Goal: Task Accomplishment & Management: Complete application form

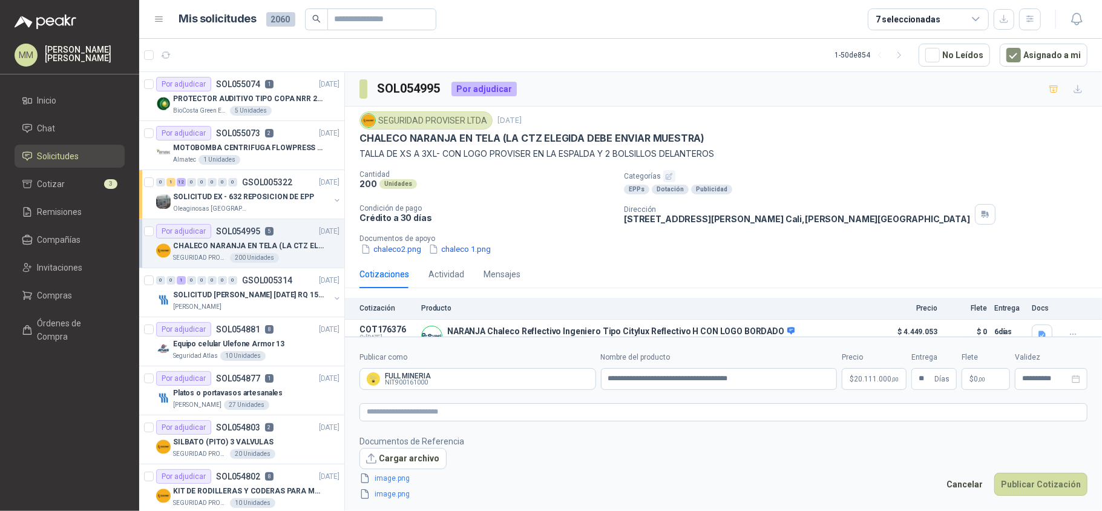
scroll to position [160, 0]
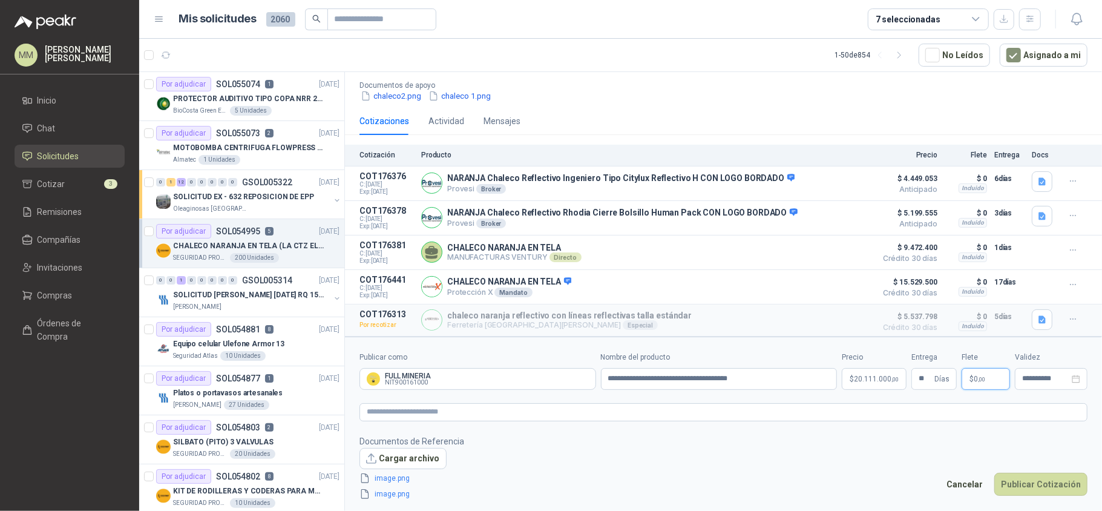
click at [981, 373] on p "$ 0 ,00" at bounding box center [985, 379] width 48 height 22
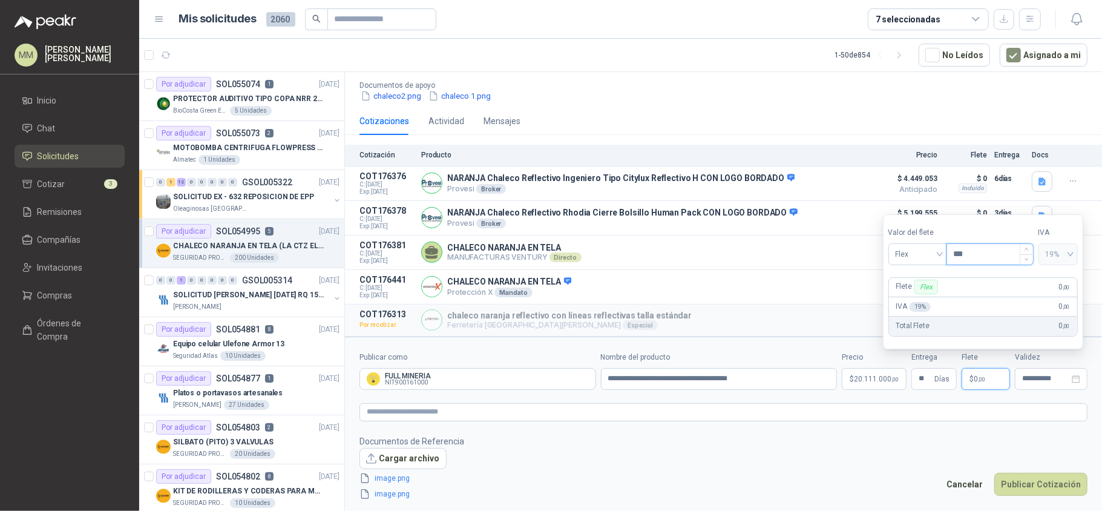
click at [987, 261] on input "***" at bounding box center [990, 254] width 86 height 21
type input "********"
click at [1028, 492] on button "Publicar Cotización" at bounding box center [1040, 483] width 93 height 23
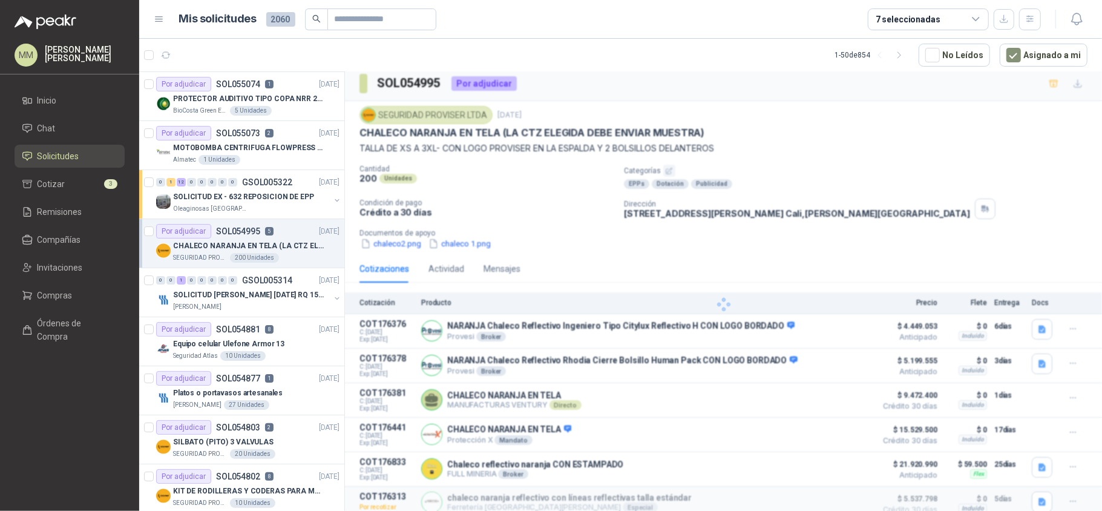
scroll to position [41, 0]
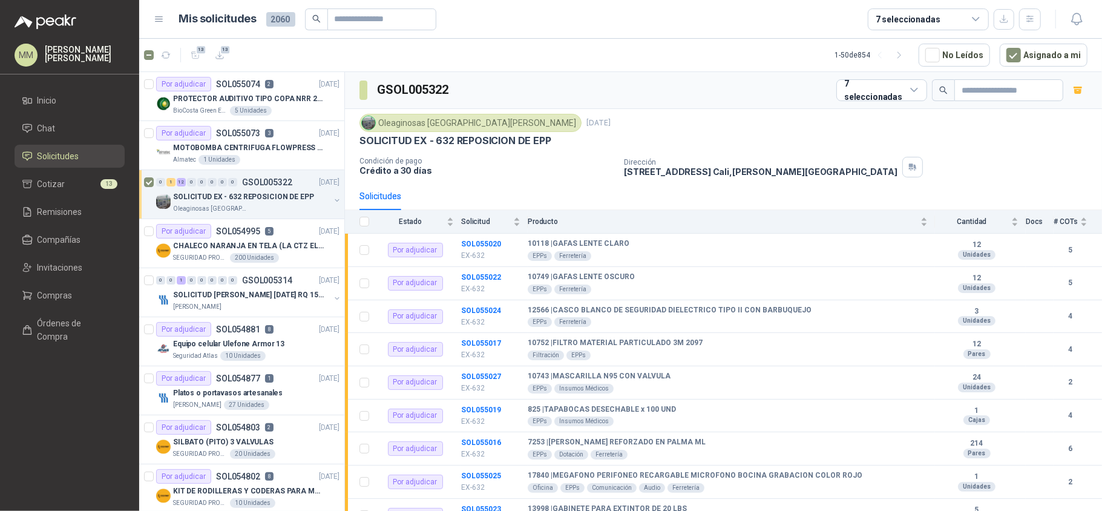
scroll to position [161, 0]
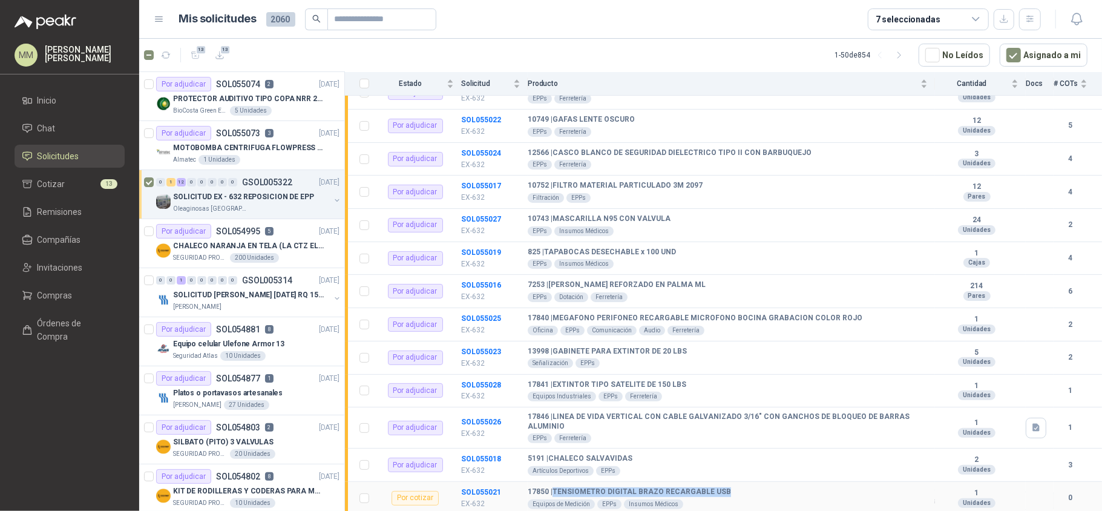
click at [637, 484] on td "17850 | TENSIOMETRO DIGITAL BRAZO RECARGABLE USB Equipos de Medición EPPs Insum…" at bounding box center [730, 497] width 407 height 33
click at [301, 98] on p "PROTECTOR AUDITIVO TIPO COPA NRR 23dB" at bounding box center [248, 98] width 151 height 11
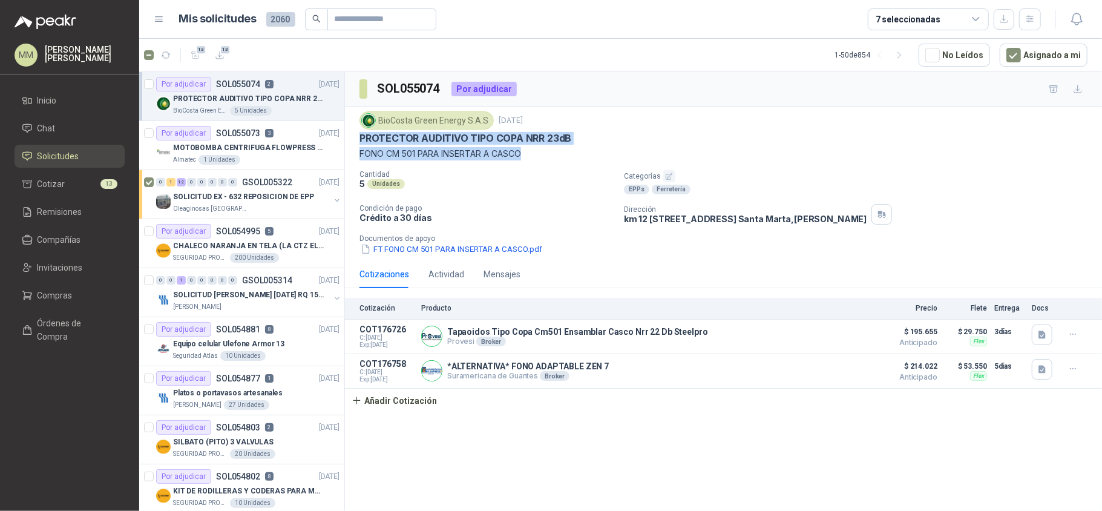
drag, startPoint x: 526, startPoint y: 153, endPoint x: 351, endPoint y: 142, distance: 175.2
click at [351, 142] on div "BioCosta Green Energy S.A.S 8 sept, 2025 PROTECTOR AUDITIVO TIPO COPA NRR 23dB …" at bounding box center [723, 183] width 757 height 154
click at [429, 250] on button "FT FONO CM 501 PARA INSERTAR A CASCO.pdf" at bounding box center [451, 249] width 184 height 13
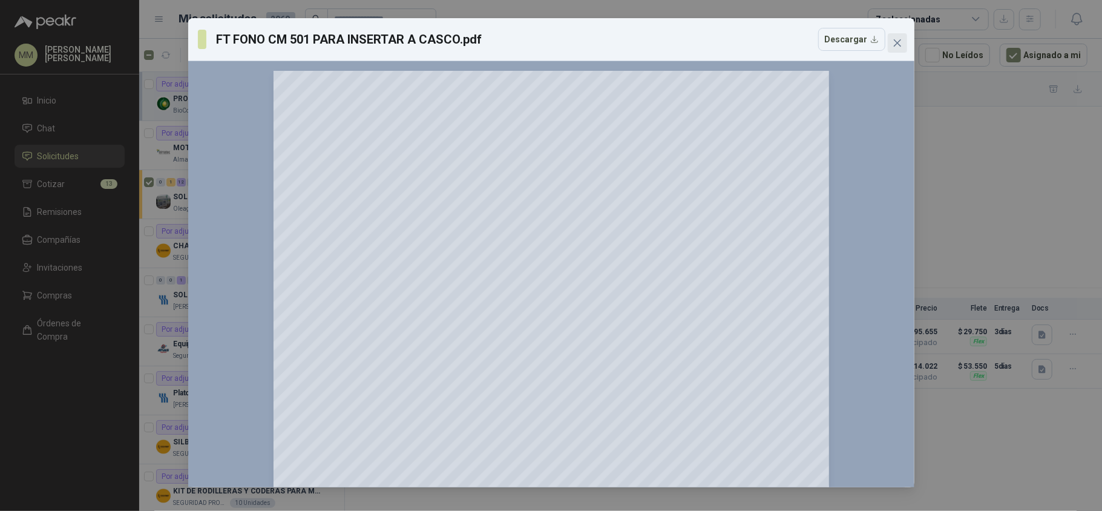
click at [888, 48] on button "Close" at bounding box center [896, 42] width 19 height 19
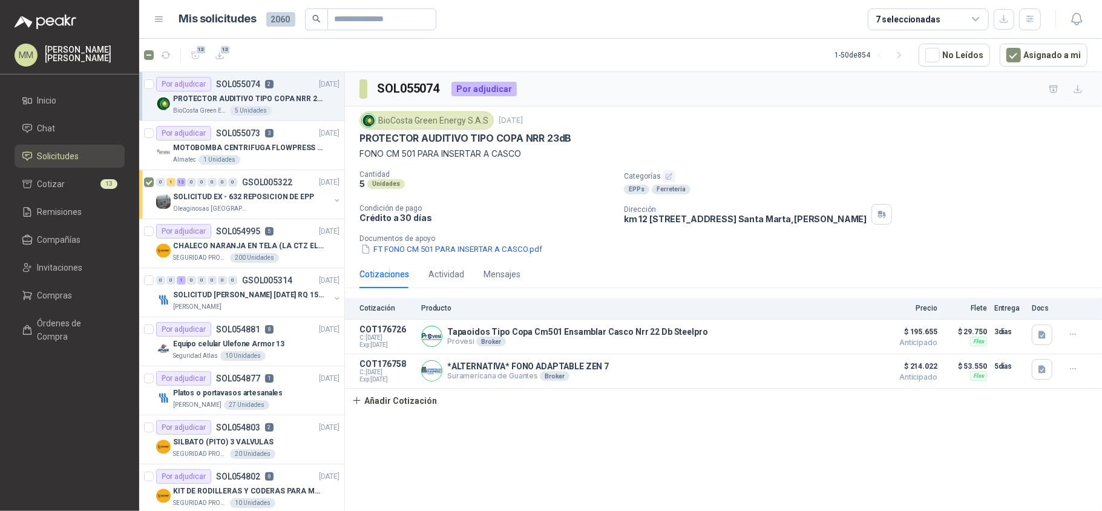
click at [713, 128] on div "BioCosta Green Energy S.A.S 8 sept, 2025" at bounding box center [723, 120] width 728 height 18
click at [429, 399] on button "Añadir Cotización" at bounding box center [394, 400] width 99 height 24
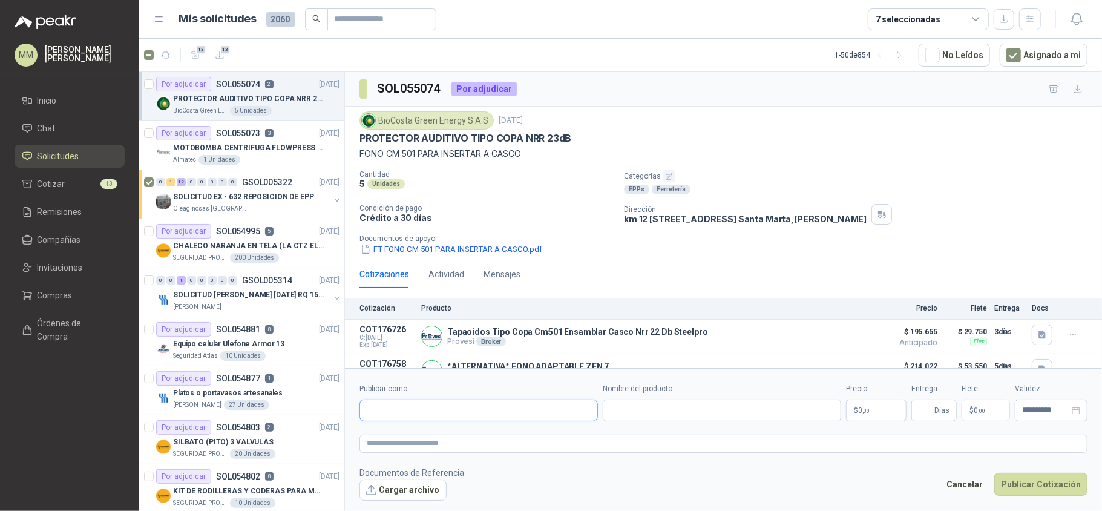
click at [456, 405] on input "Publicar como" at bounding box center [478, 410] width 237 height 21
type input "********"
click at [455, 436] on div "FULL MINERIA NIT : 900161000" at bounding box center [479, 438] width 218 height 13
type input "**********"
click at [676, 417] on input "Nombre del producto" at bounding box center [721, 410] width 238 height 22
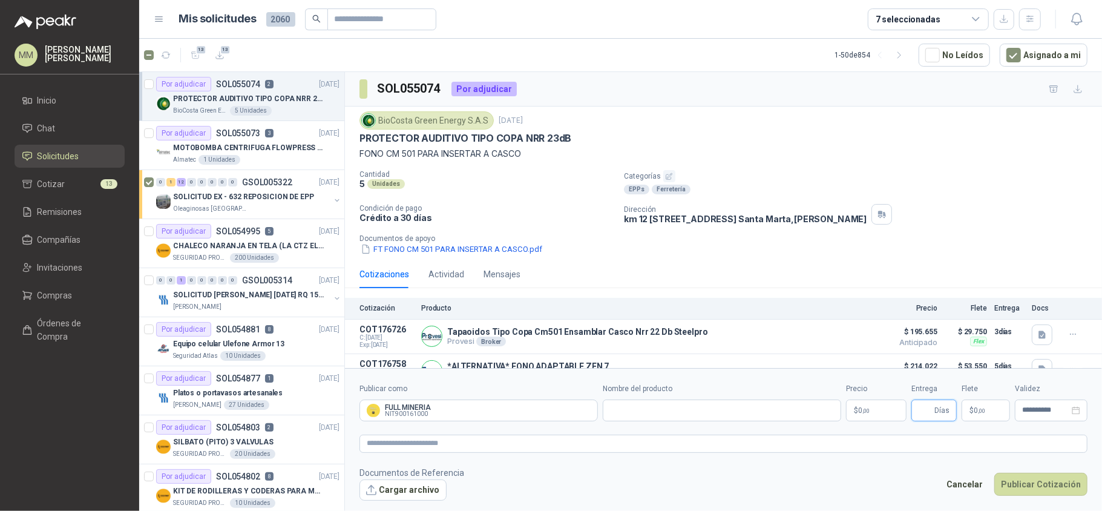
click at [919, 414] on input "Entrega" at bounding box center [924, 410] width 13 height 21
type input "*"
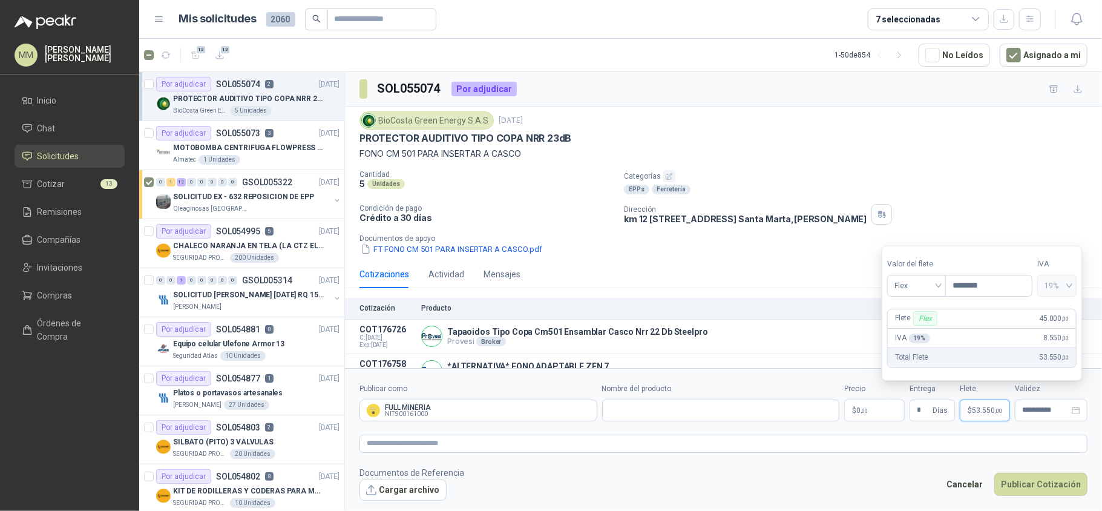
type input "********"
click at [861, 415] on body "MM Mauricio Martinez Inicio Chat Solicitudes Cotizar 13 Remisiones Compañías In…" at bounding box center [551, 255] width 1102 height 511
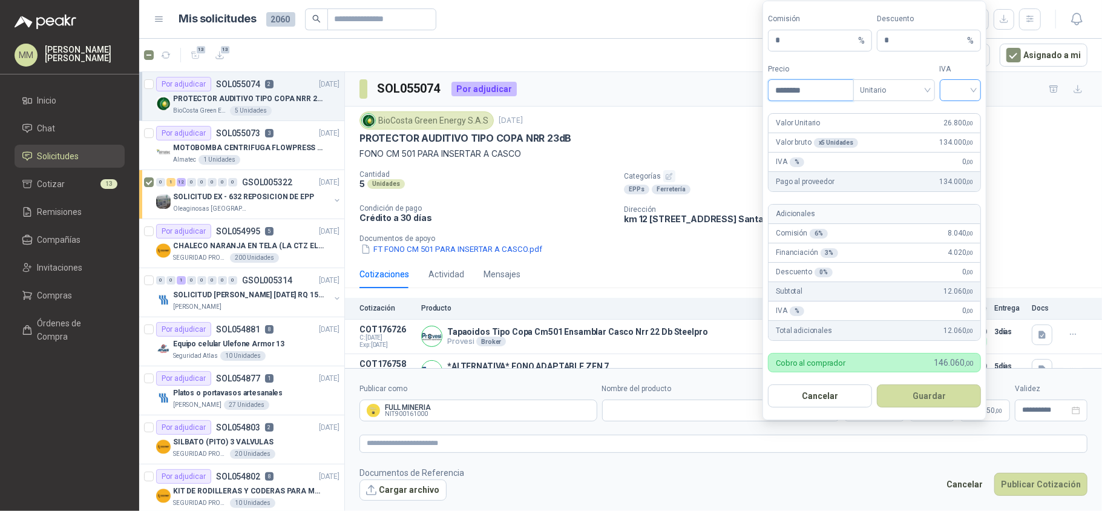
type input "********"
click at [951, 96] on input "search" at bounding box center [960, 89] width 27 height 18
click at [954, 105] on div "19%" at bounding box center [959, 113] width 37 height 19
click at [918, 396] on button "Guardar" at bounding box center [928, 395] width 104 height 23
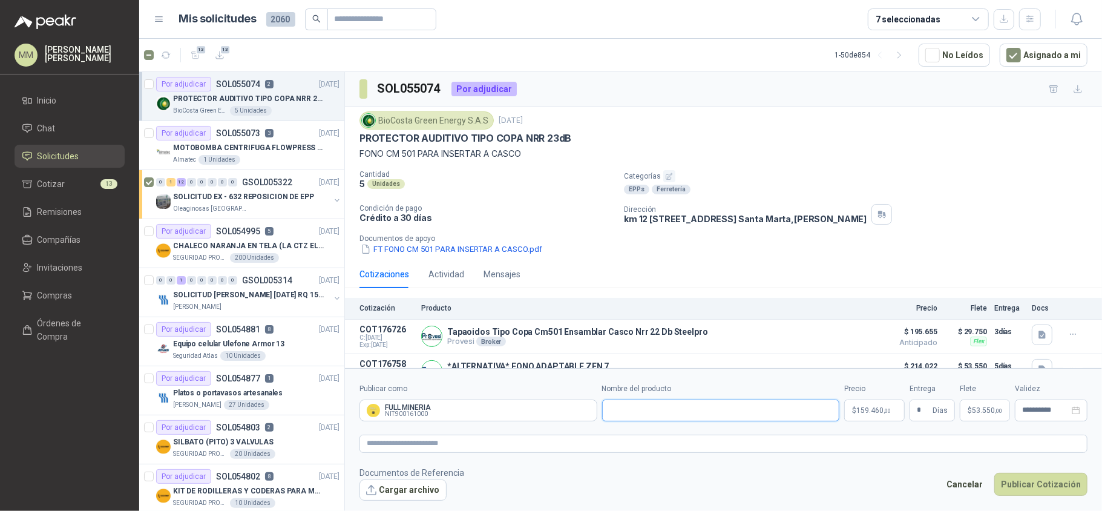
click at [739, 414] on input "Nombre del producto" at bounding box center [721, 410] width 238 height 22
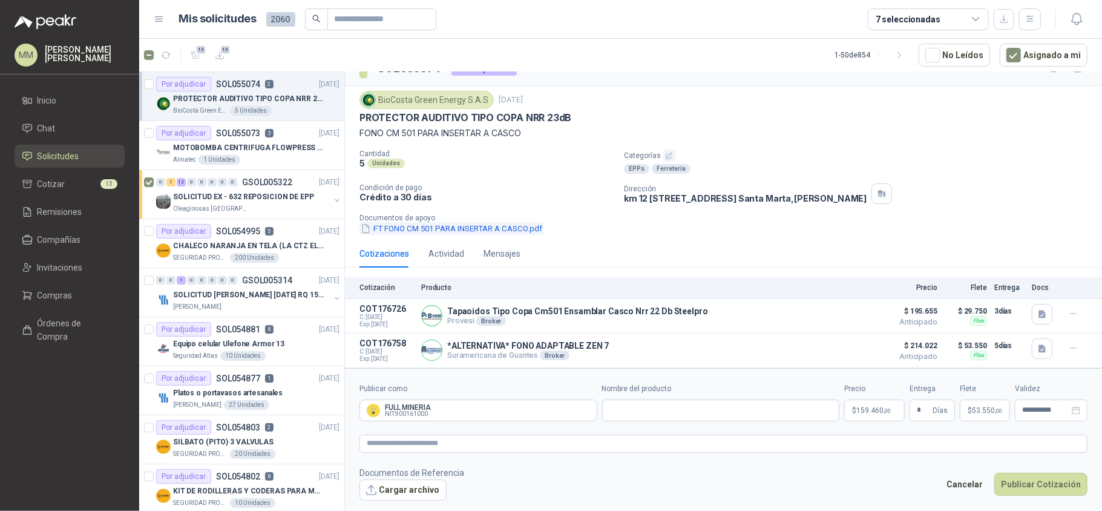
click at [388, 223] on button "FT FONO CM 501 PARA INSERTAR A CASCO.pdf" at bounding box center [451, 228] width 184 height 13
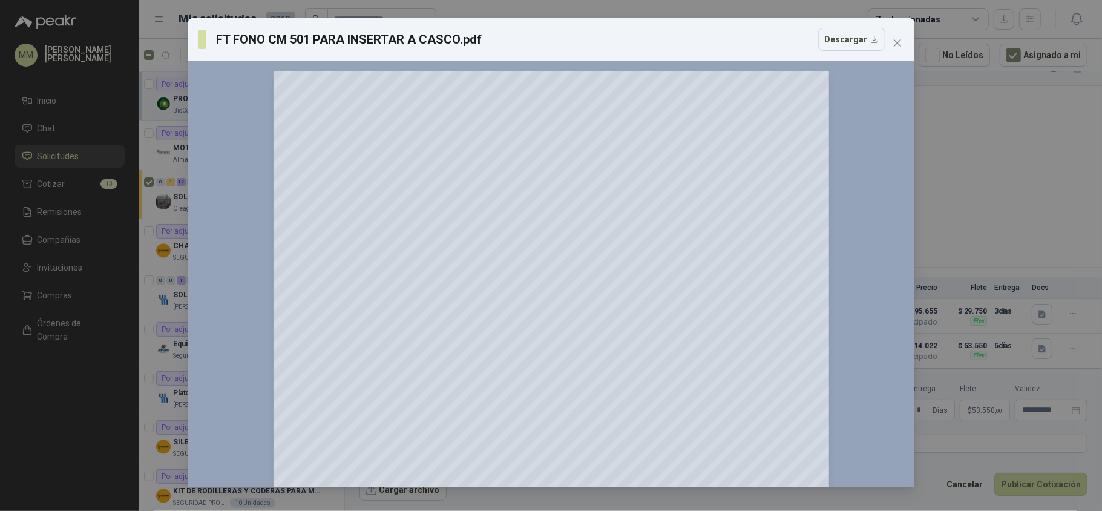
click at [959, 145] on div "FT FONO CM 501 PARA INSERTAR A CASCO.pdf Descargar 150 %" at bounding box center [551, 255] width 1102 height 511
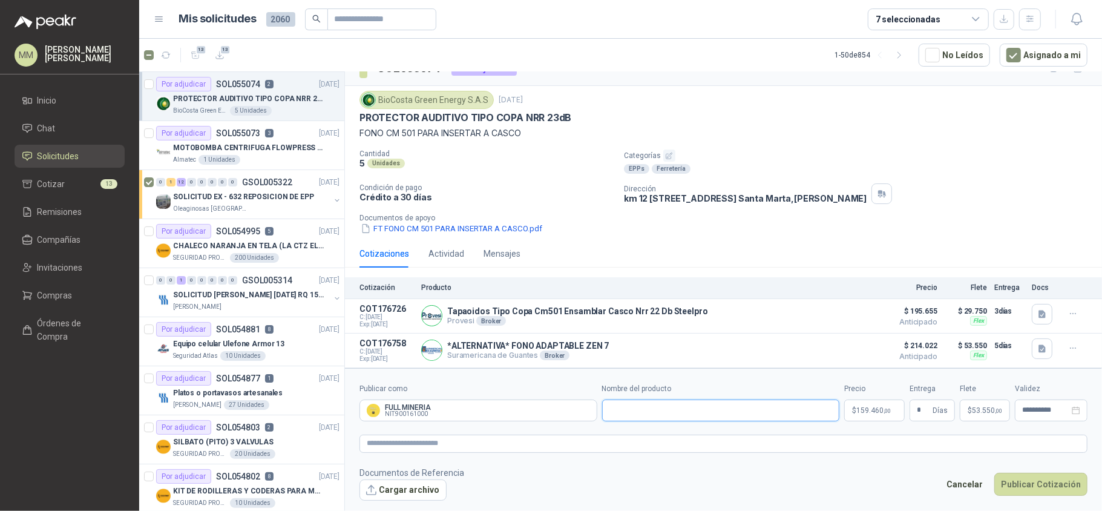
click at [709, 408] on input "Nombre del producto" at bounding box center [721, 410] width 238 height 22
click at [414, 228] on button "FT FONO CM 501 PARA INSERTAR A CASCO.pdf" at bounding box center [451, 228] width 184 height 13
click at [745, 412] on input "**********" at bounding box center [721, 410] width 238 height 22
type input "**********"
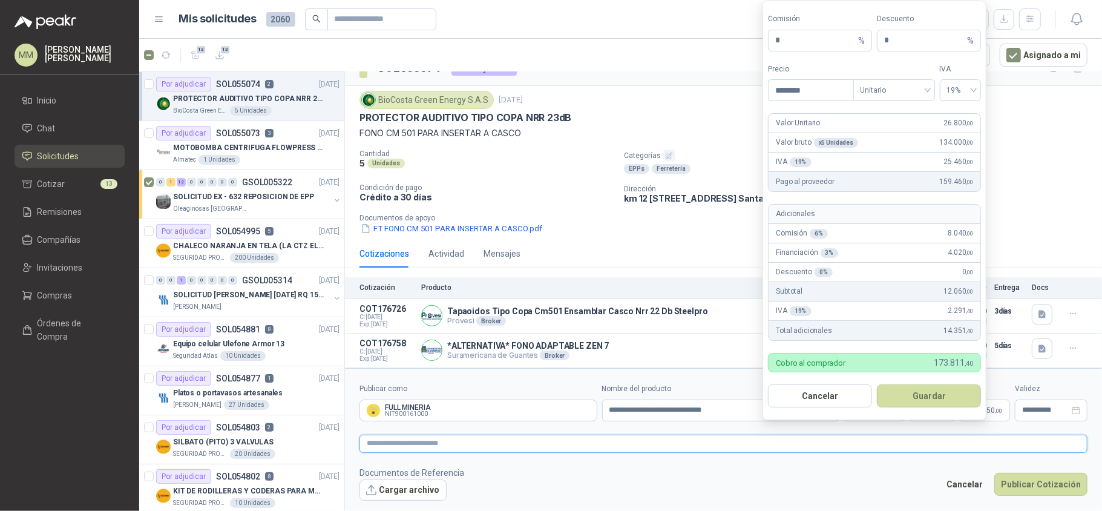
click at [679, 448] on textarea at bounding box center [723, 443] width 728 height 18
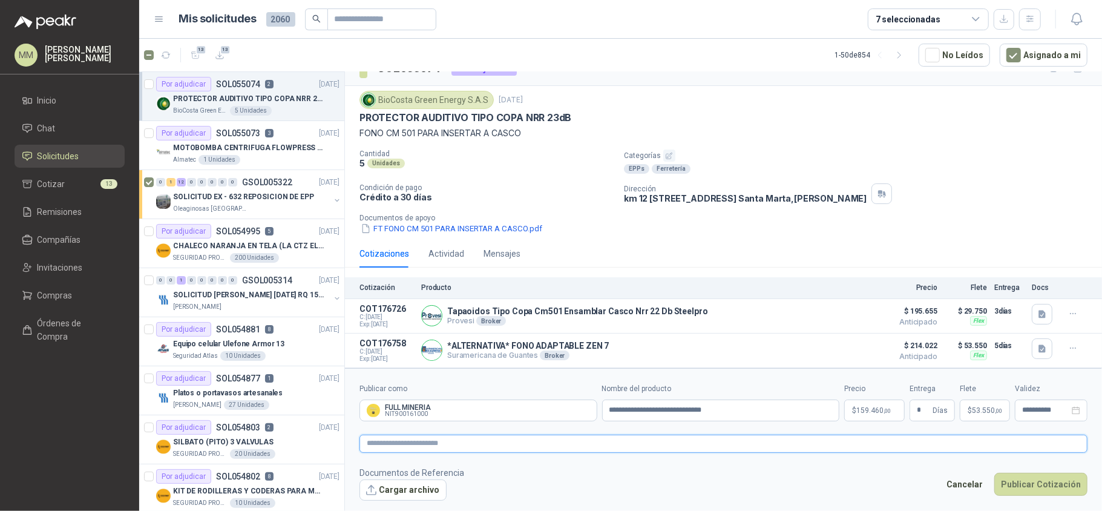
click at [891, 439] on textarea at bounding box center [723, 443] width 728 height 18
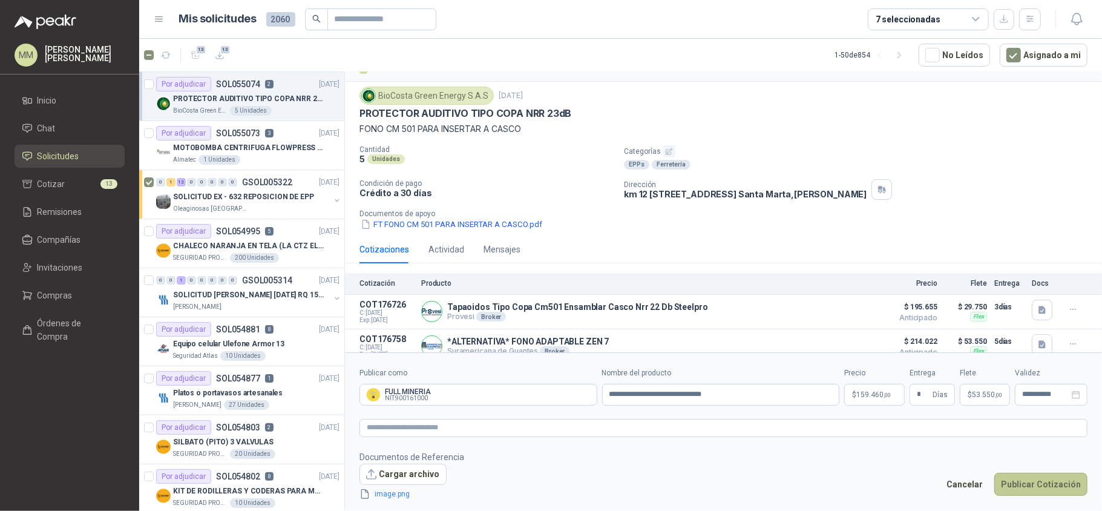
click at [1022, 477] on button "Publicar Cotización" at bounding box center [1040, 483] width 93 height 23
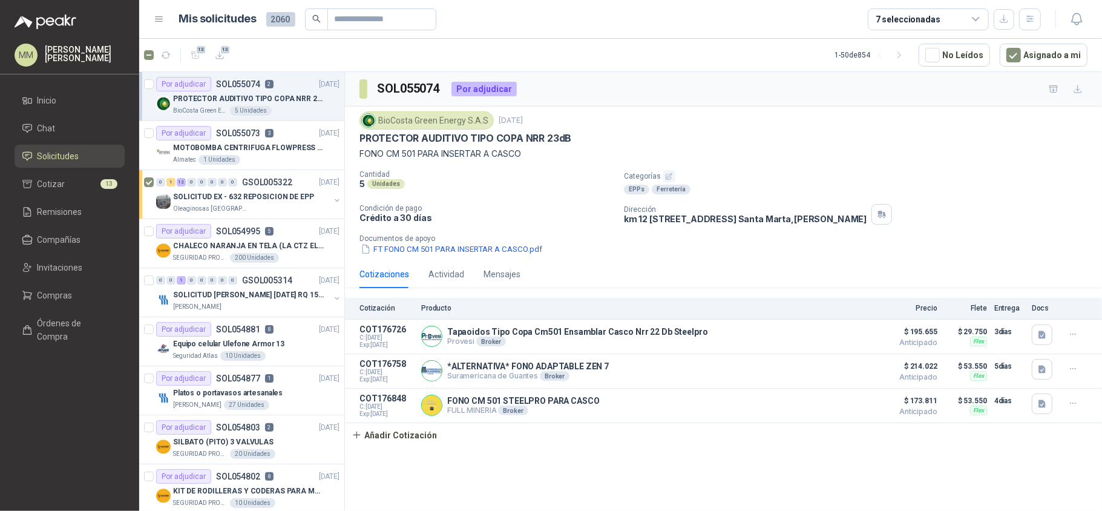
click at [584, 197] on div "Cantidad 5 Unidades Categorías EPPs Ferretería Condición de pago Crédito a 30 d…" at bounding box center [723, 212] width 728 height 85
click at [736, 177] on p "Categorías" at bounding box center [860, 176] width 473 height 12
click at [172, 54] on button "button" at bounding box center [165, 54] width 19 height 19
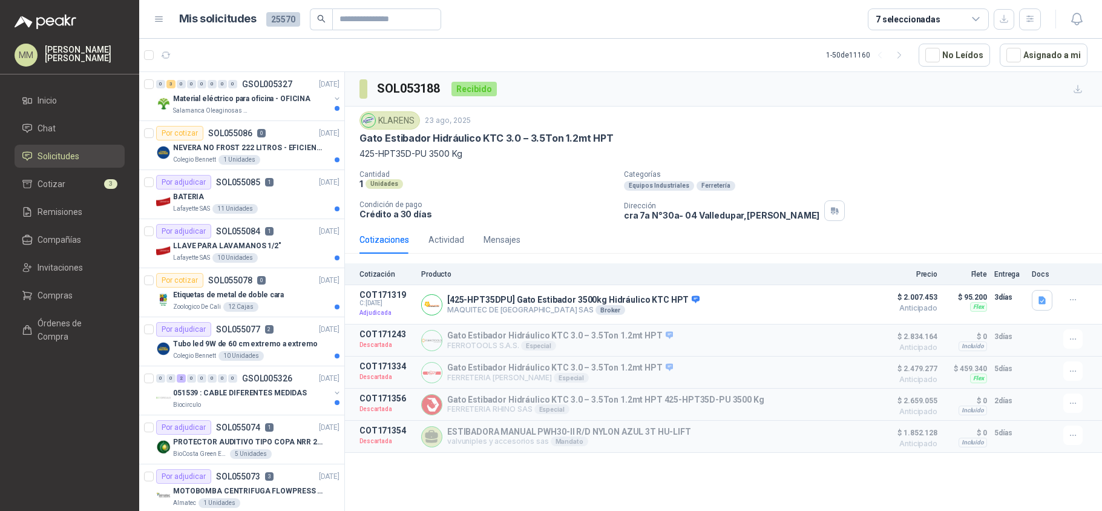
click at [393, 27] on input "text" at bounding box center [381, 19] width 85 height 21
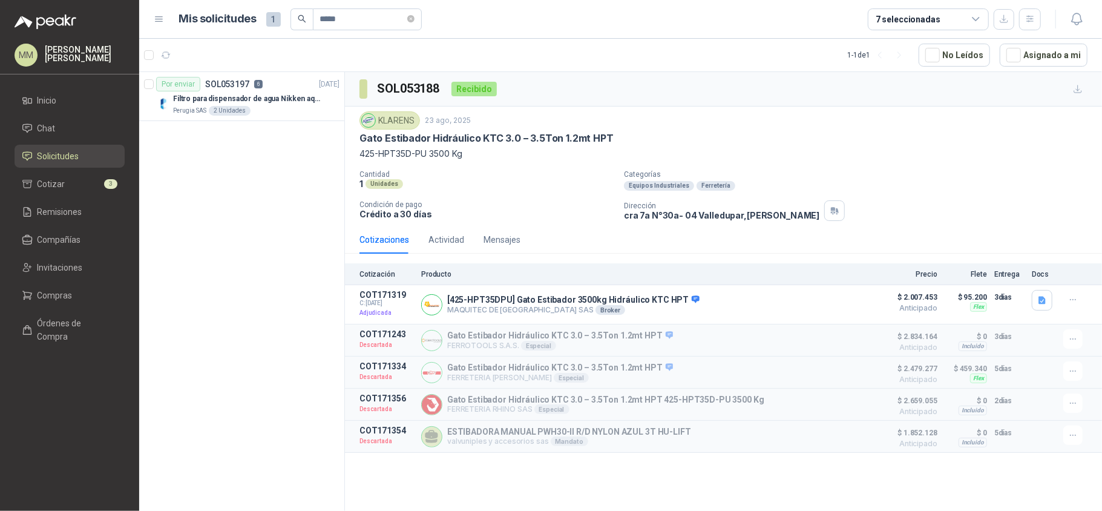
type input "*****"
click at [276, 107] on div "Perugia SAS 2 Unidades" at bounding box center [256, 111] width 166 height 10
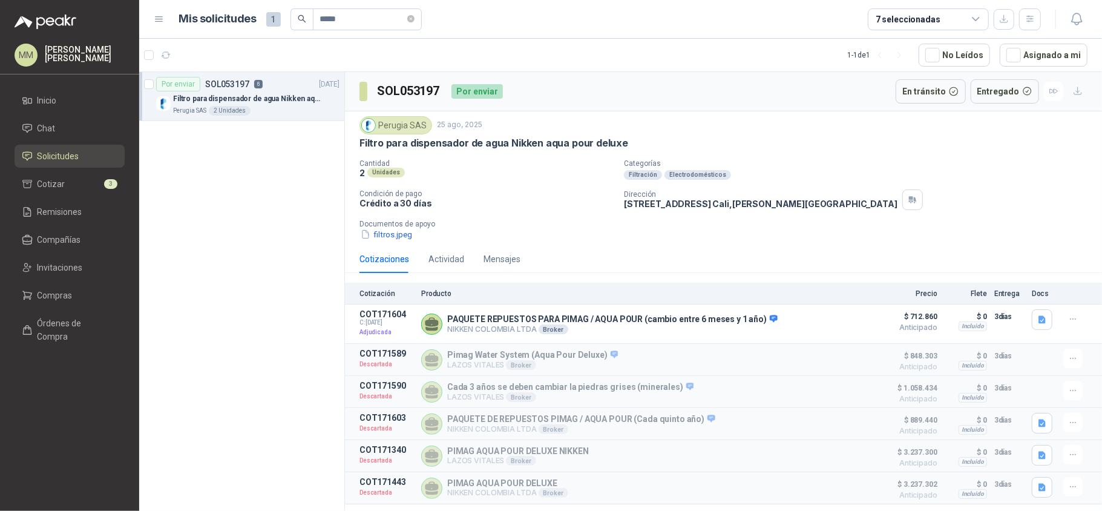
click at [649, 206] on p "Calle 12an # 6N41 granada Cali , Valle del Cauca" at bounding box center [760, 203] width 273 height 10
copy div "Calle 12an # 6N41 granada Cali , Valle del Cauca"
click at [796, 154] on div "Perugia SAS 25 ago, 2025 Filtro para dispensador de agua Nikken aqua pour delux…" at bounding box center [723, 178] width 728 height 125
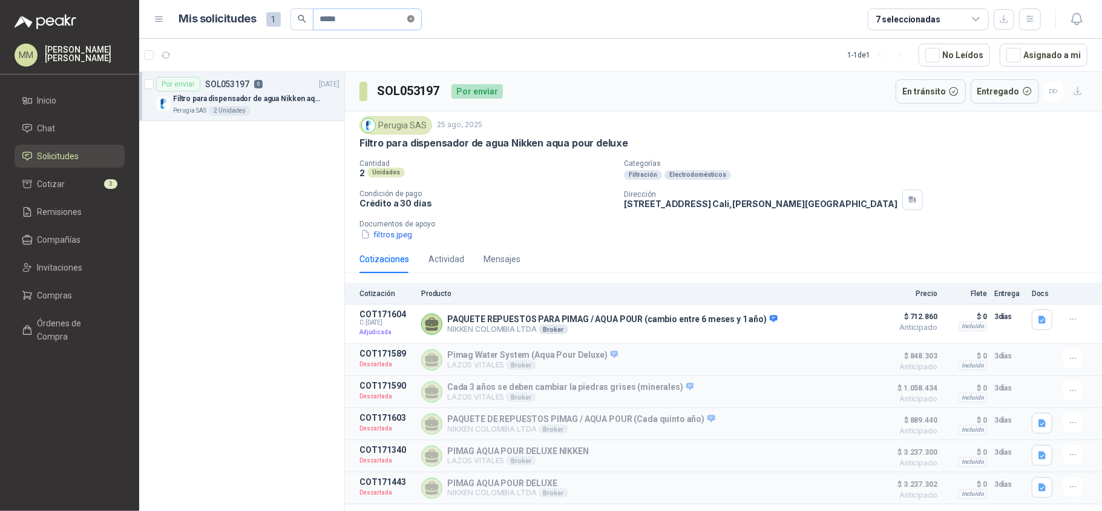
click at [414, 18] on icon "close-circle" at bounding box center [410, 18] width 7 height 7
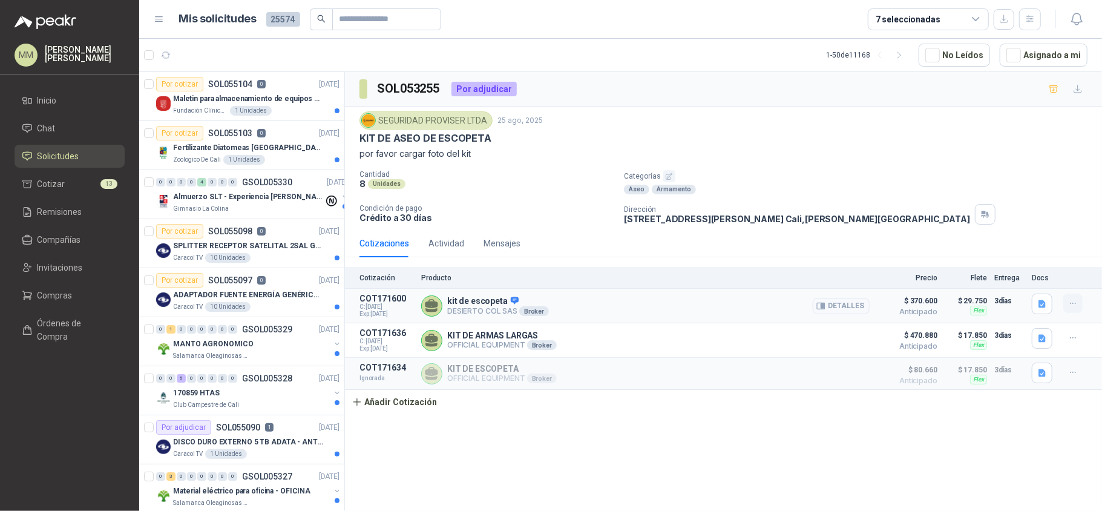
click at [1077, 303] on icon "button" at bounding box center [1073, 303] width 10 height 10
click at [1030, 284] on button "Eliminar" at bounding box center [1048, 278] width 97 height 19
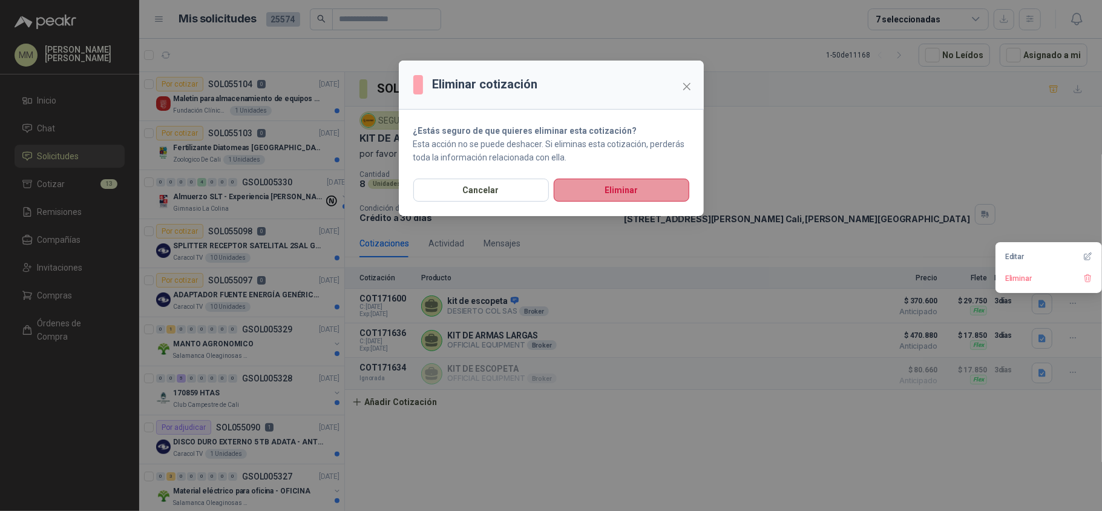
click at [670, 194] on button "Eliminar" at bounding box center [620, 189] width 135 height 23
